Goal: Contribute content: Add original content to the website for others to see

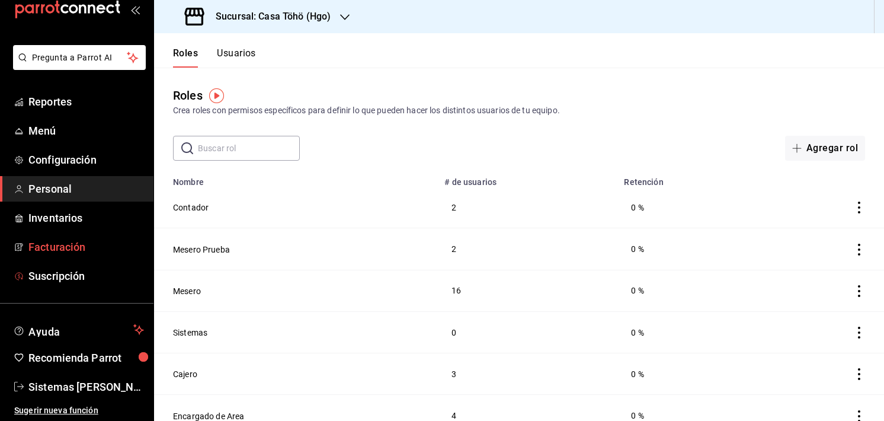
scroll to position [26, 0]
click at [51, 103] on span "Reportes" at bounding box center [86, 102] width 116 height 16
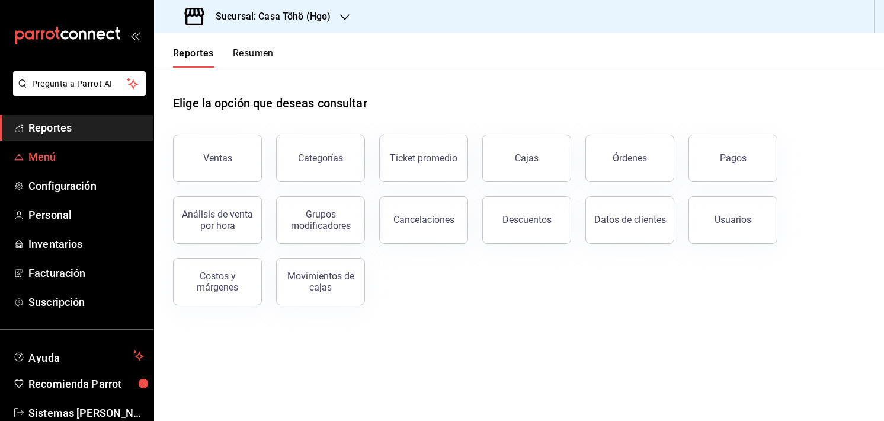
click at [55, 156] on span "Menú" at bounding box center [86, 157] width 116 height 16
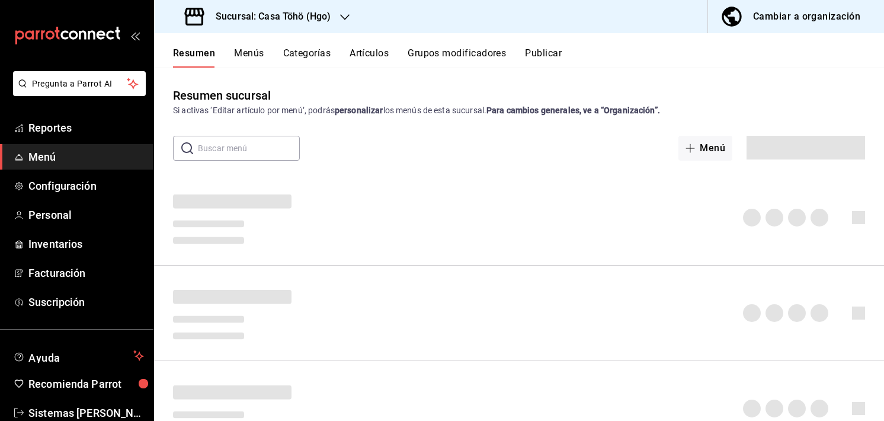
scroll to position [130, 0]
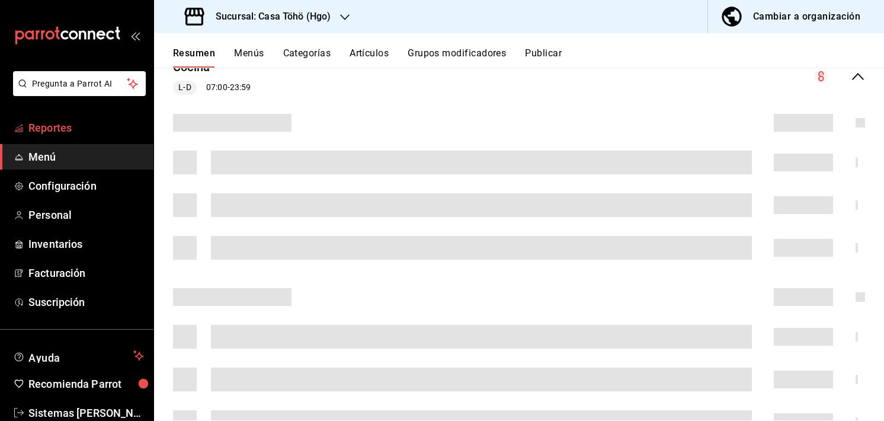
click at [72, 136] on link "Reportes" at bounding box center [76, 127] width 153 height 25
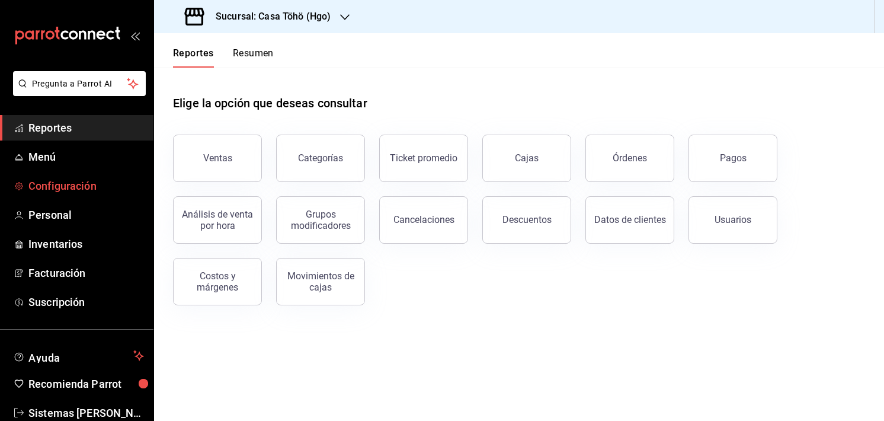
click at [36, 185] on span "Configuración" at bounding box center [86, 186] width 116 height 16
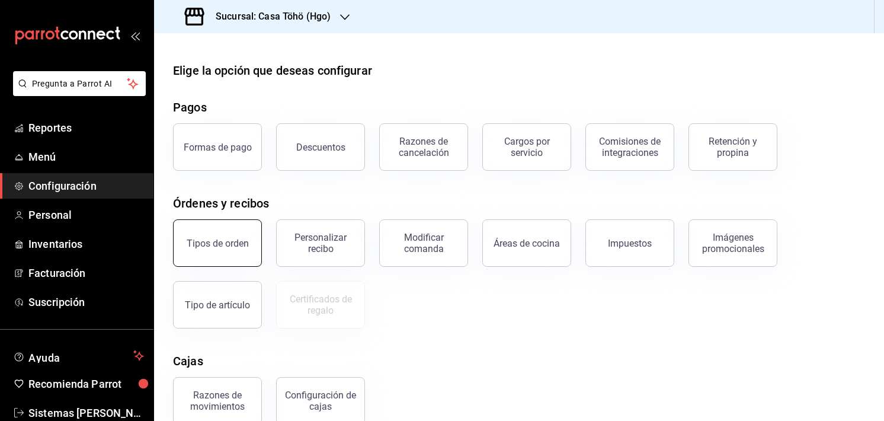
scroll to position [119, 0]
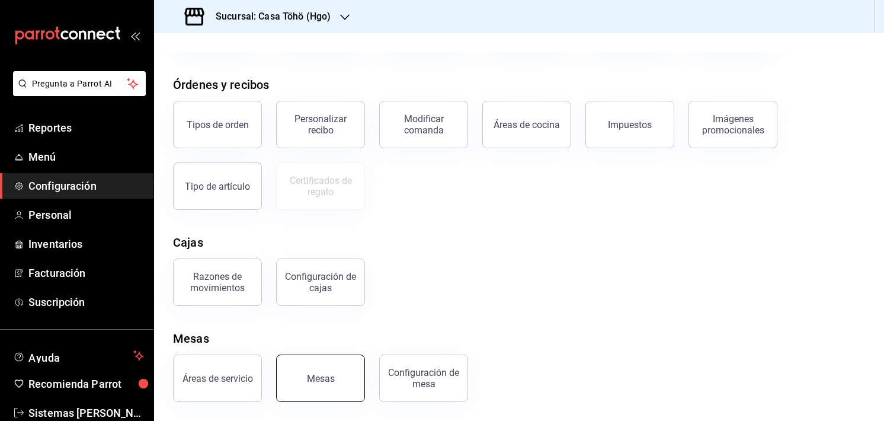
click at [311, 382] on div "Mesas" at bounding box center [321, 378] width 28 height 11
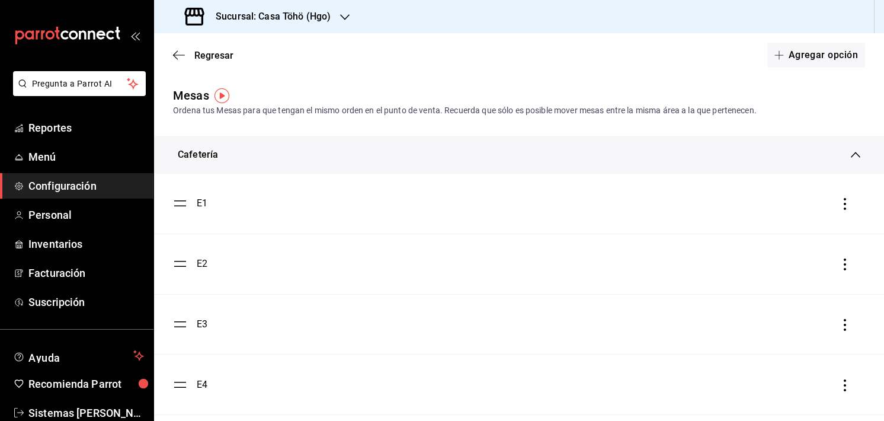
click at [851, 152] on icon at bounding box center [855, 154] width 9 height 9
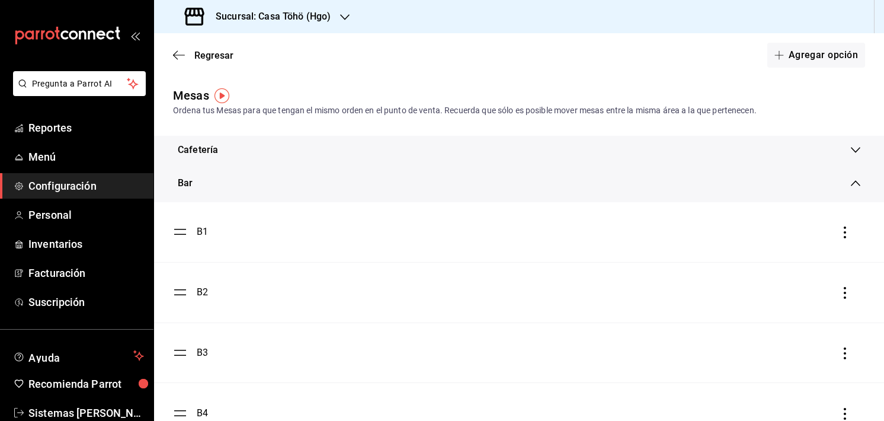
click at [841, 188] on div "Bar" at bounding box center [514, 183] width 673 height 14
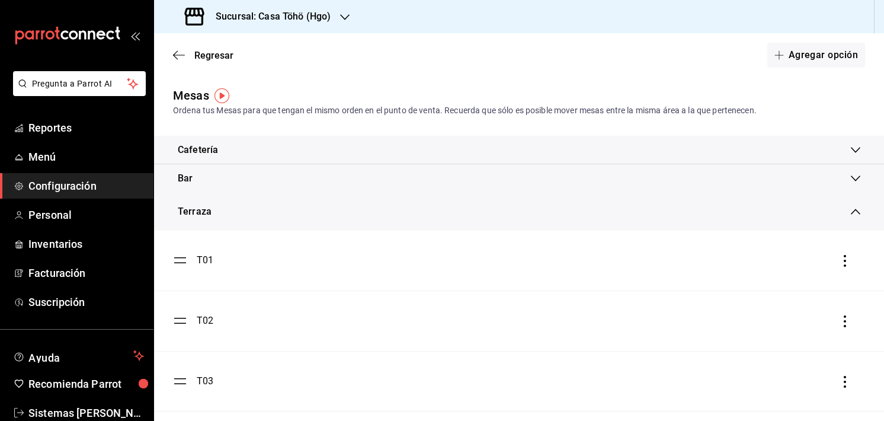
click at [841, 188] on div "Bar" at bounding box center [519, 178] width 730 height 28
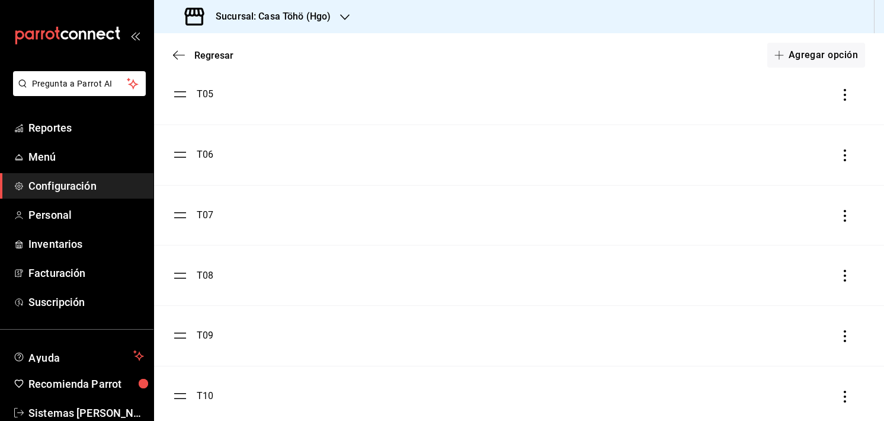
scroll to position [1104, 0]
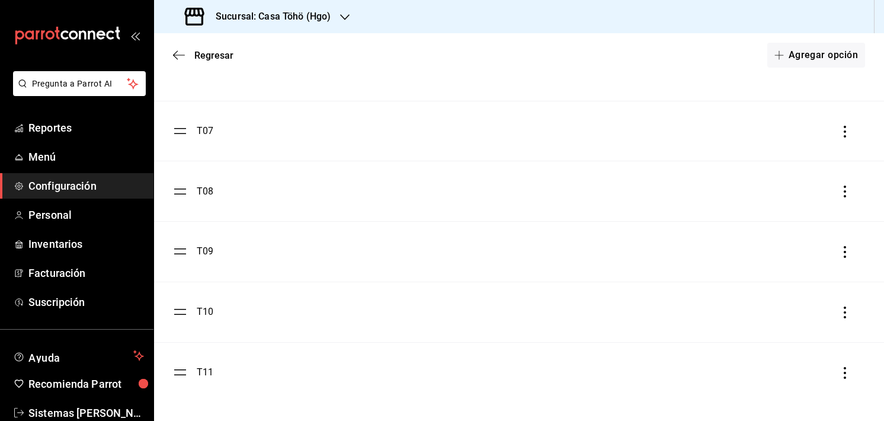
click at [322, 132] on div "T07" at bounding box center [519, 131] width 692 height 14
click at [869, 143] on li "T07" at bounding box center [519, 131] width 730 height 60
click at [651, 85] on li "T06" at bounding box center [519, 71] width 730 height 60
click at [183, 50] on icon "button" at bounding box center [179, 55] width 12 height 11
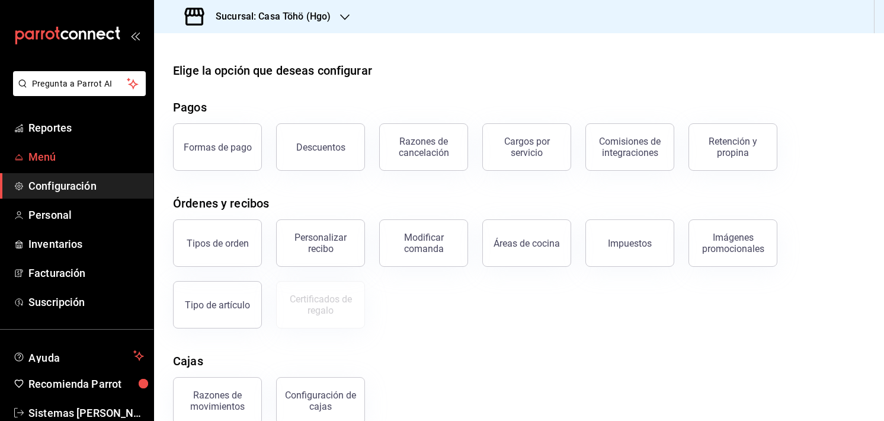
click at [40, 164] on span "Menú" at bounding box center [86, 157] width 116 height 16
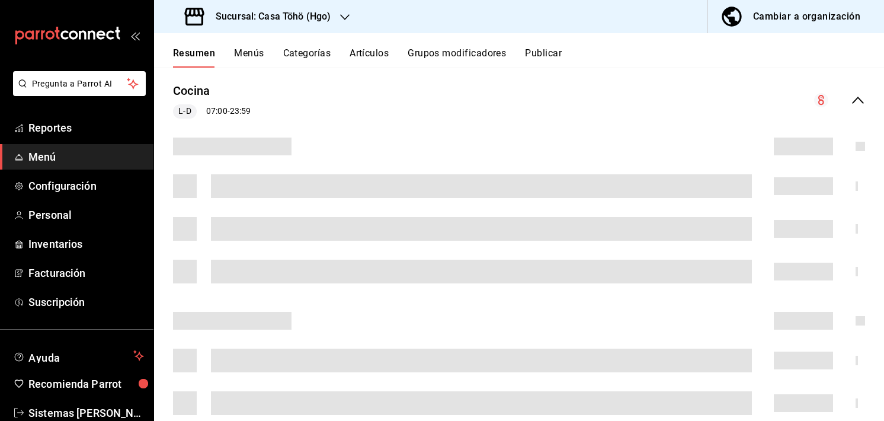
scroll to position [107, 0]
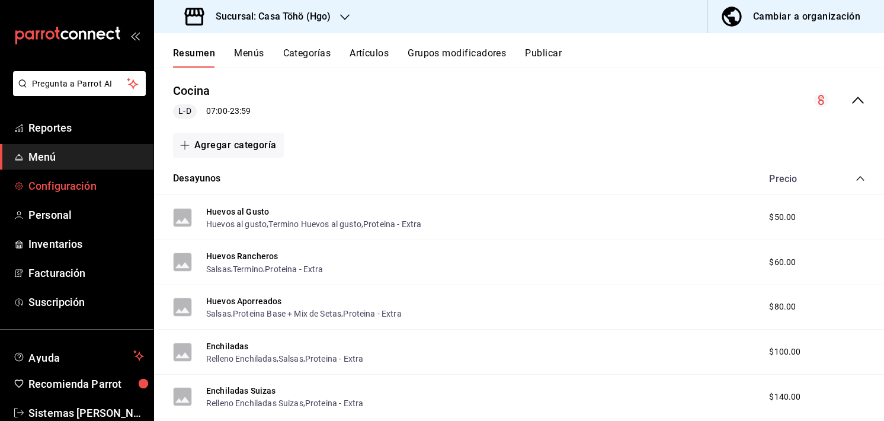
click at [57, 188] on span "Configuración" at bounding box center [86, 186] width 116 height 16
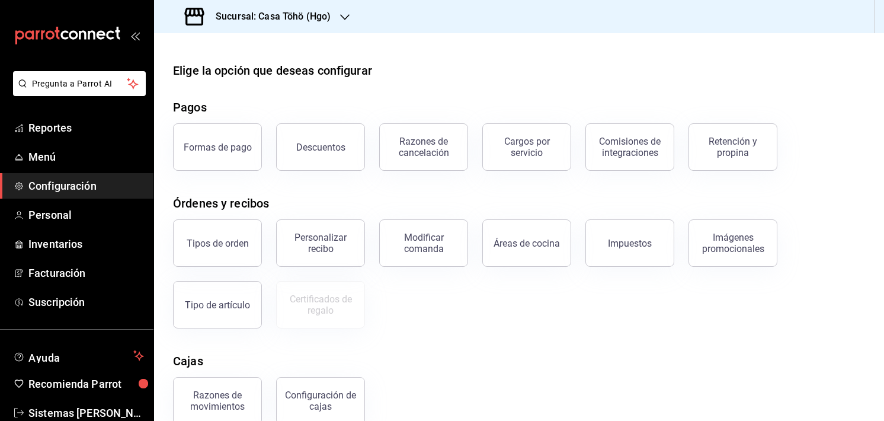
scroll to position [119, 0]
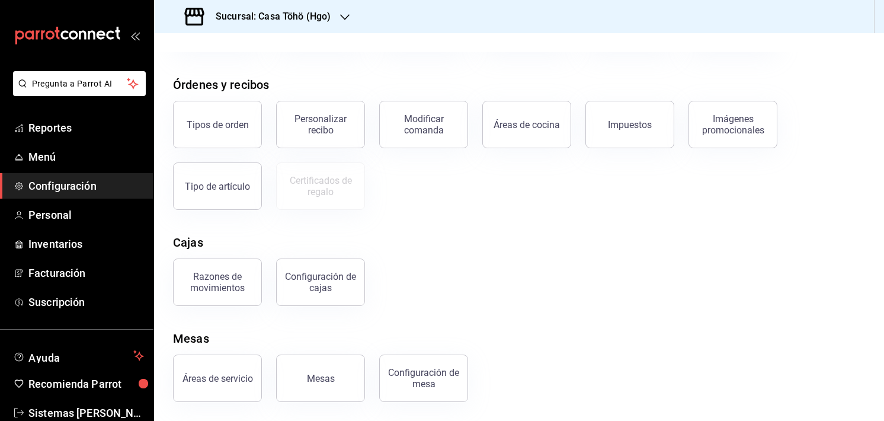
click at [624, 244] on div "Razones de movimientos Configuración [PERSON_NAME]" at bounding box center [512, 275] width 706 height 62
click at [37, 150] on span "Menú" at bounding box center [86, 157] width 116 height 16
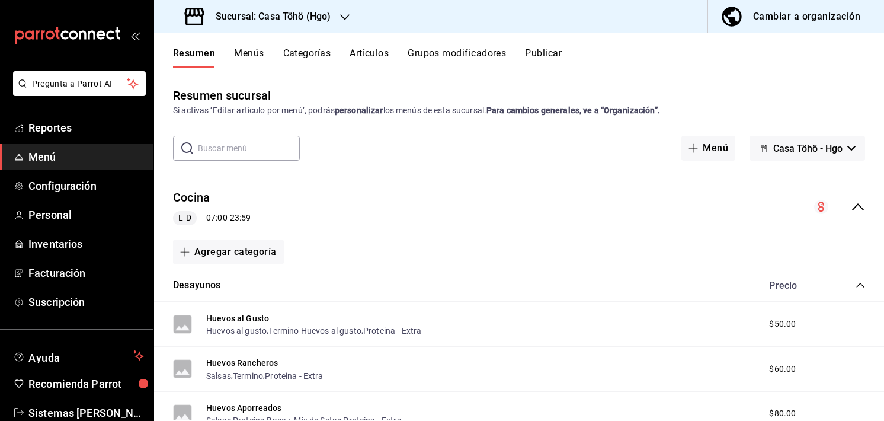
click at [370, 59] on button "Artículos" at bounding box center [369, 57] width 39 height 20
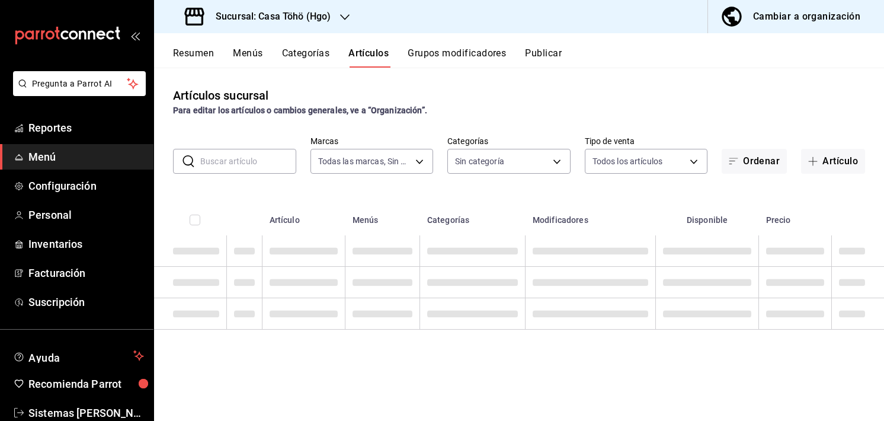
type input "3863094e-80de-4485-9a79-27000a153f73"
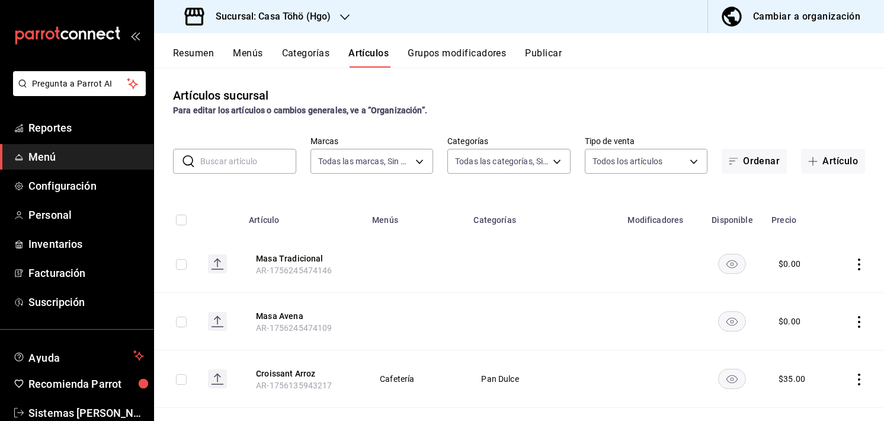
type input "d4618589-854c-42fb-9199-aab4cec7b855,28f2b0a5-eb9c-4e50-8eb7-b6e34f5562dd,e7c48…"
click at [815, 161] on button "Artículo" at bounding box center [833, 161] width 64 height 25
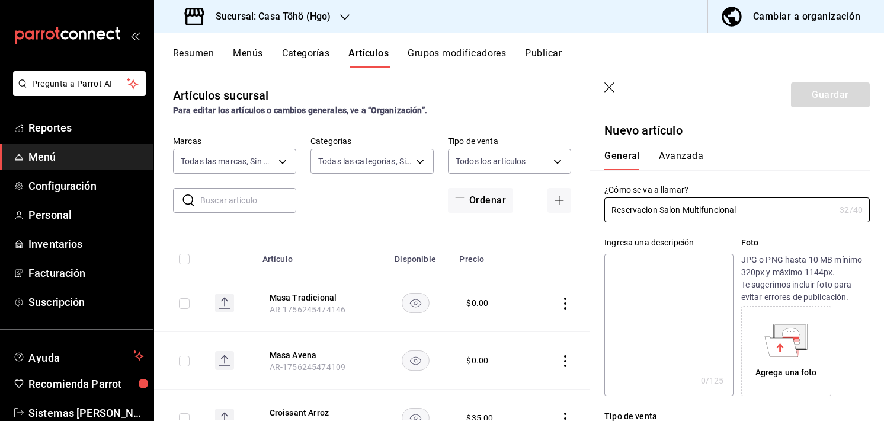
type input "Reservacion Salon Multifuncional"
click at [645, 290] on textarea at bounding box center [668, 325] width 129 height 142
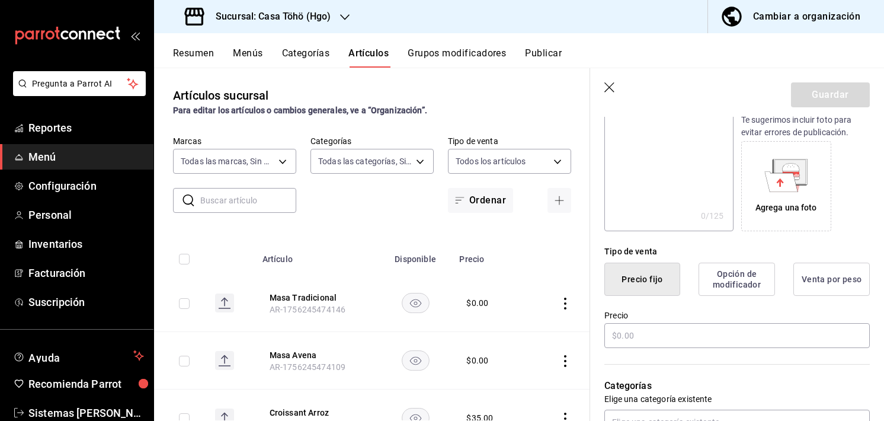
scroll to position [166, 0]
click at [623, 330] on input "text" at bounding box center [737, 334] width 266 height 25
click at [648, 332] on input "$266.00" at bounding box center [737, 334] width 266 height 25
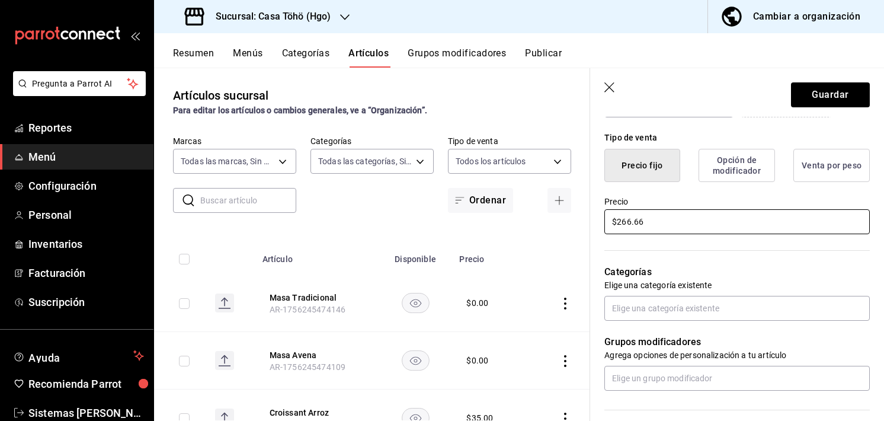
scroll to position [279, 0]
type input "$266.66"
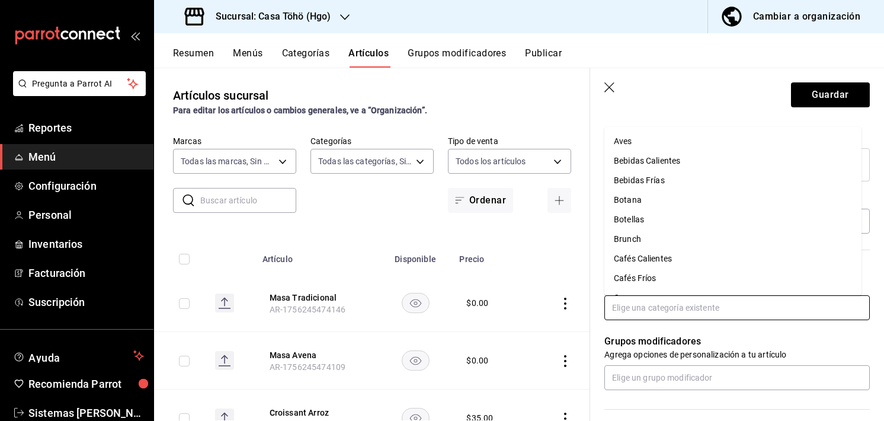
click at [636, 306] on input "text" at bounding box center [737, 307] width 266 height 25
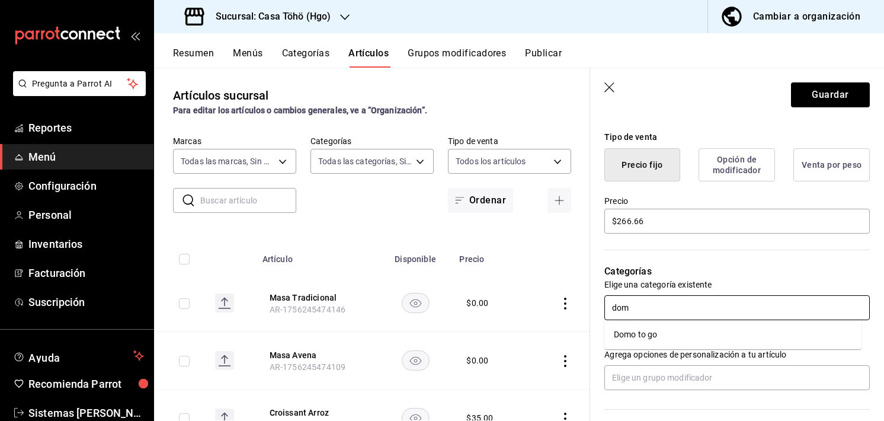
type input "domo"
click at [633, 344] on li "Domo to go" at bounding box center [732, 335] width 257 height 20
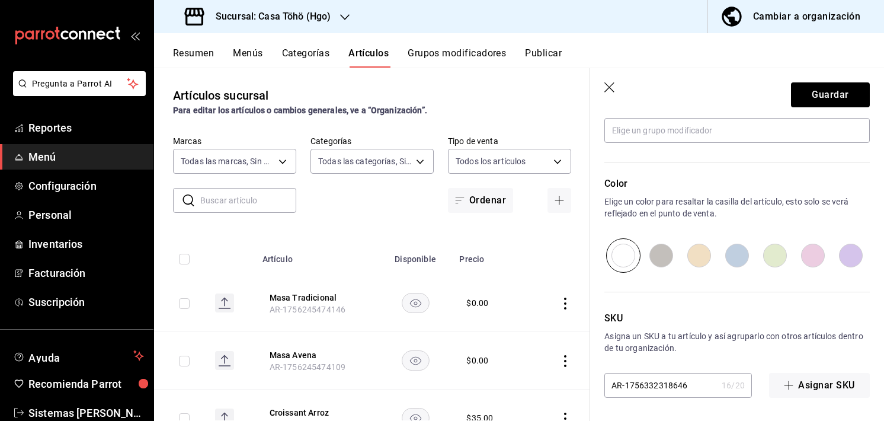
scroll to position [565, 0]
click at [727, 249] on input "radio" at bounding box center [737, 256] width 38 height 34
radio input "true"
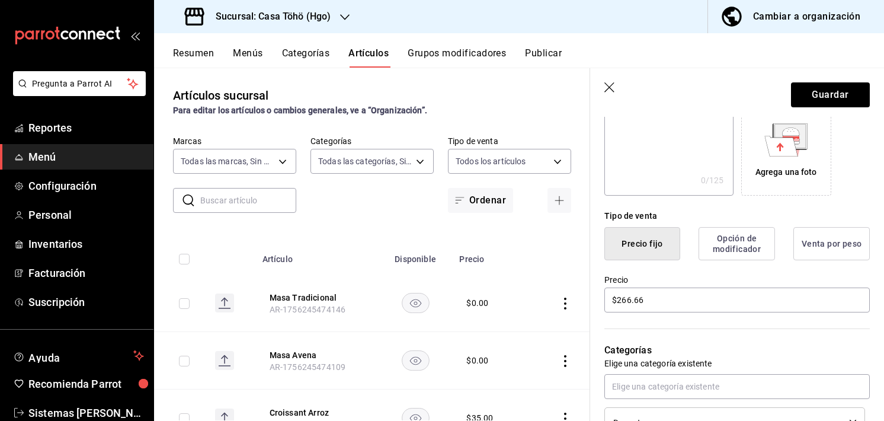
scroll to position [0, 0]
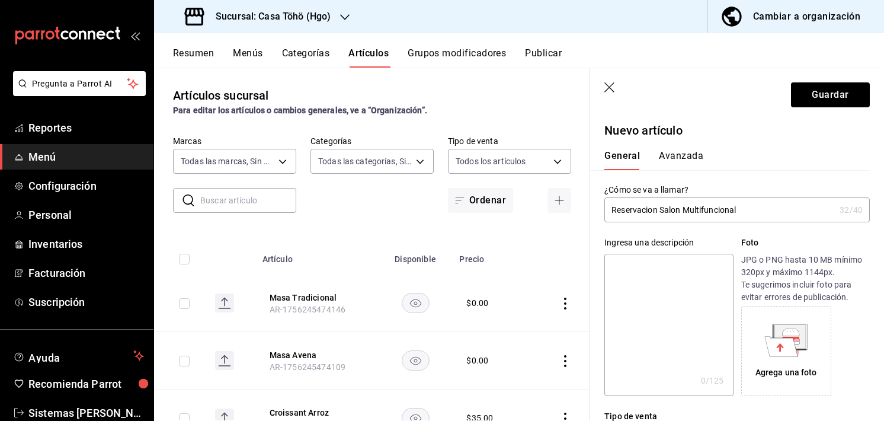
click at [744, 205] on input "Reservacion Salon Multifuncional" at bounding box center [719, 210] width 231 height 24
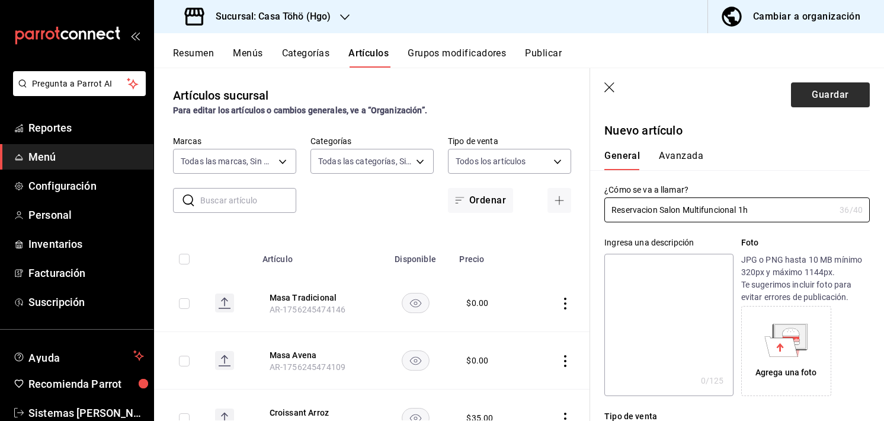
type input "Reservacion Salon Multifuncional 1h"
click at [825, 100] on button "Guardar" at bounding box center [830, 94] width 79 height 25
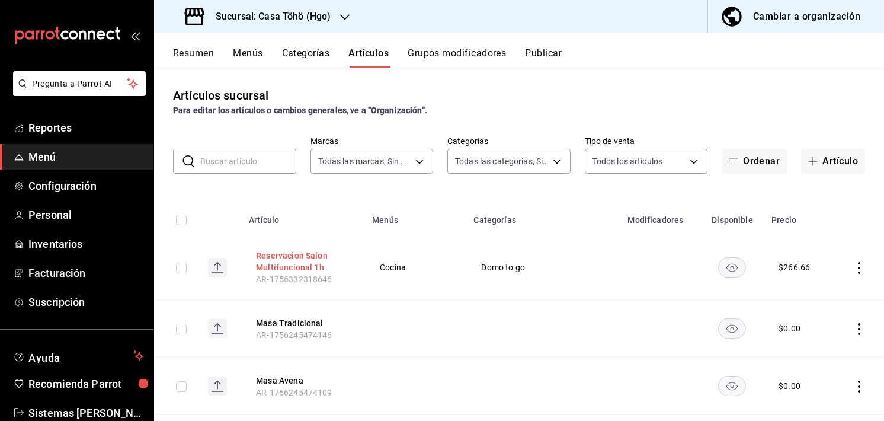
click at [303, 251] on button "Reservacion Salon Multifuncional 1h" at bounding box center [303, 261] width 95 height 24
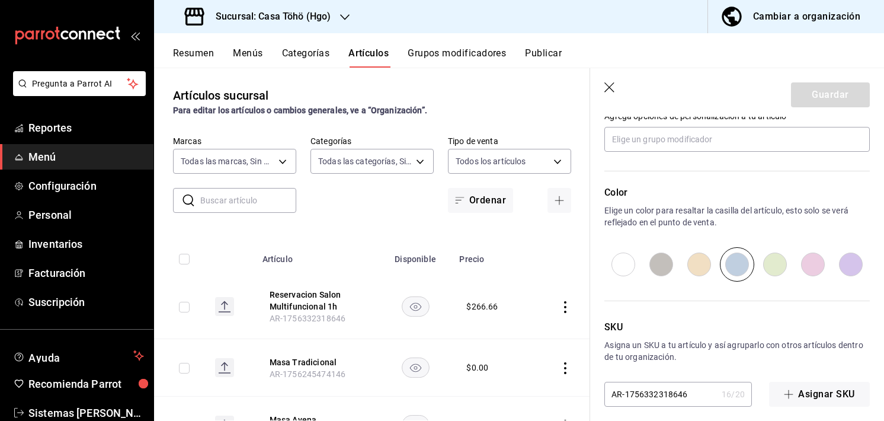
scroll to position [565, 0]
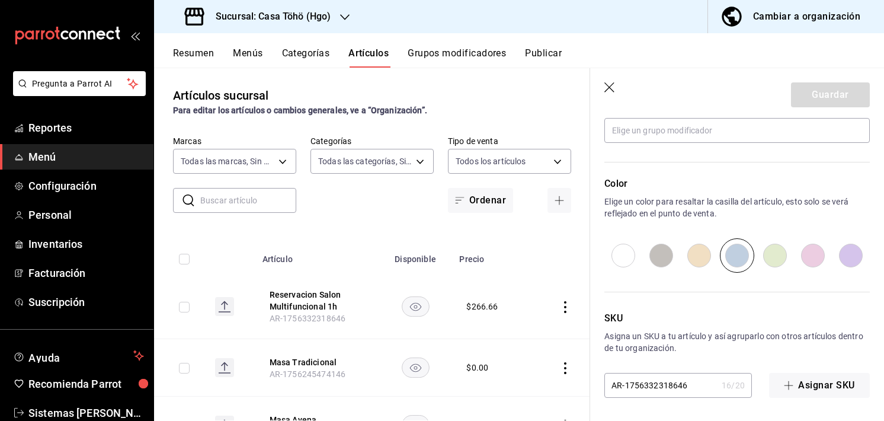
click at [612, 92] on icon "button" at bounding box center [610, 88] width 12 height 12
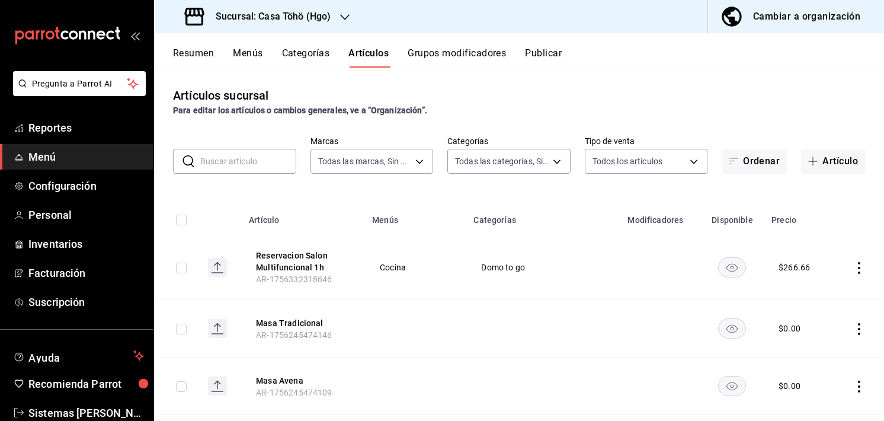
click at [274, 257] on button "Reservacion Salon Multifuncional 1h" at bounding box center [303, 261] width 95 height 24
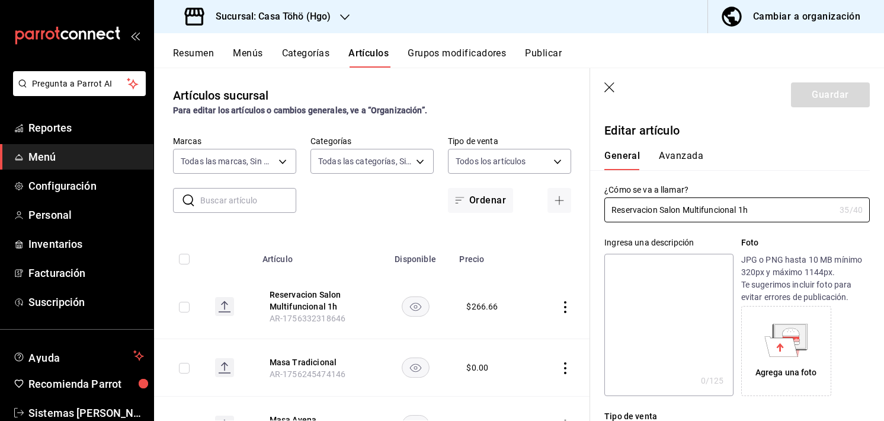
type input "$266.66"
radio input "false"
radio input "true"
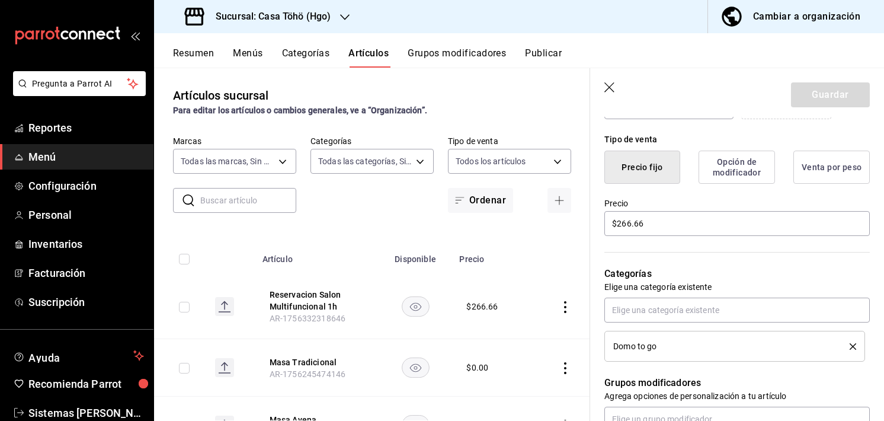
scroll to position [565, 0]
